Goal: Task Accomplishment & Management: Use online tool/utility

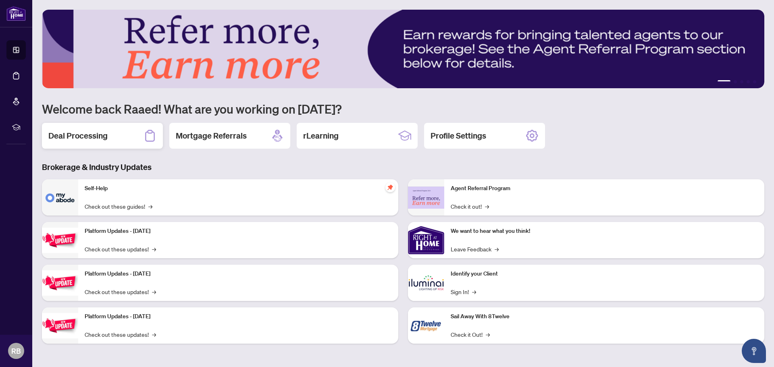
click at [86, 133] on h2 "Deal Processing" at bounding box center [77, 135] width 59 height 11
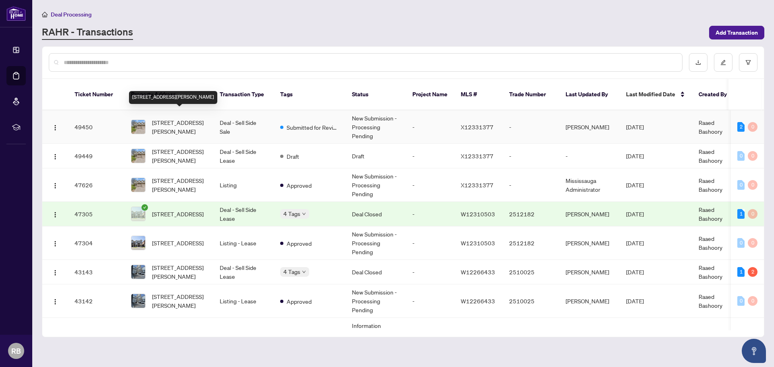
click at [206, 123] on span "[STREET_ADDRESS][PERSON_NAME]" at bounding box center [179, 127] width 55 height 18
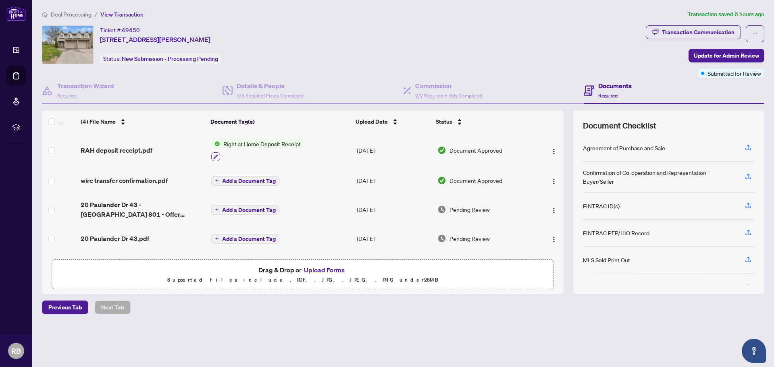
click at [216, 158] on icon "button" at bounding box center [215, 156] width 5 height 5
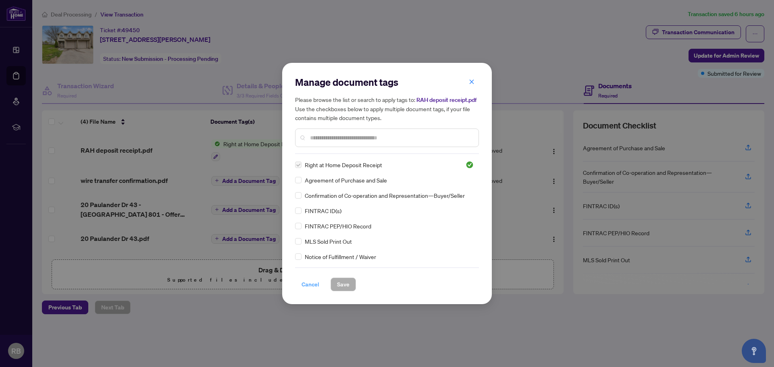
click at [311, 287] on span "Cancel" at bounding box center [310, 284] width 18 height 13
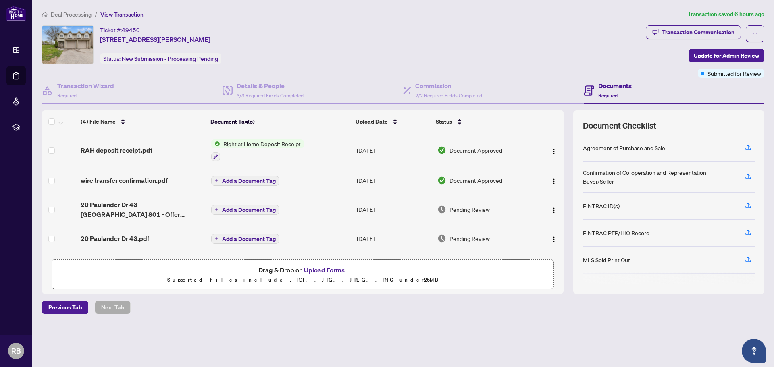
click at [262, 147] on span "Right at Home Deposit Receipt" at bounding box center [262, 143] width 84 height 9
click at [255, 183] on span "Right at Home Deposit Receipt" at bounding box center [261, 183] width 84 height 9
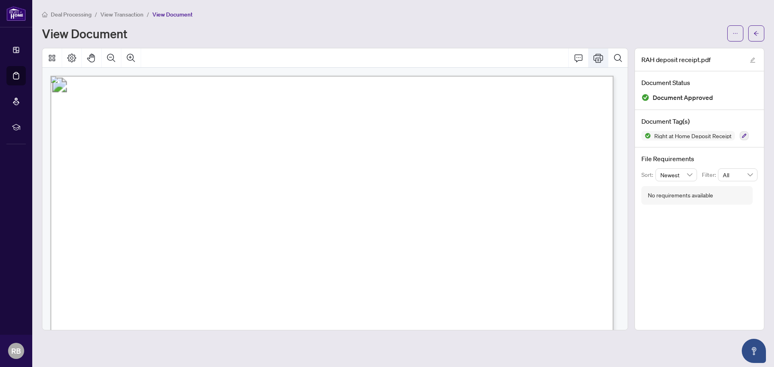
click at [600, 62] on icon "Print" at bounding box center [598, 58] width 10 height 9
